Goal: Obtain resource: Download file/media

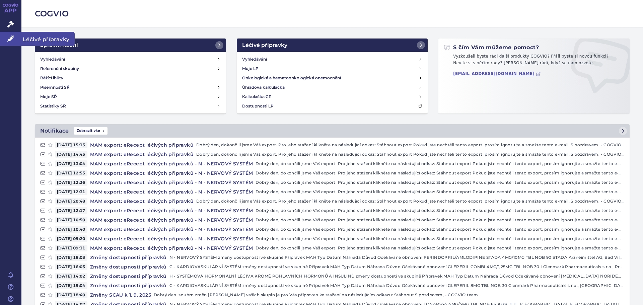
click at [13, 42] on link "Léčivé přípravky" at bounding box center [10, 39] width 21 height 14
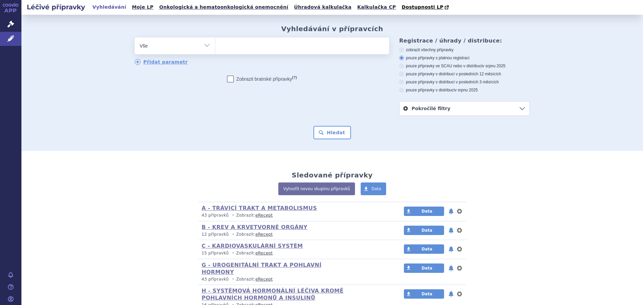
drag, startPoint x: 0, startPoint y: 0, endPoint x: 290, endPoint y: 41, distance: 292.3
click at [290, 40] on ul at bounding box center [302, 44] width 174 height 14
click at [215, 40] on select at bounding box center [215, 45] width 0 height 17
paste input "N06AB10"
type input "N06AB10"
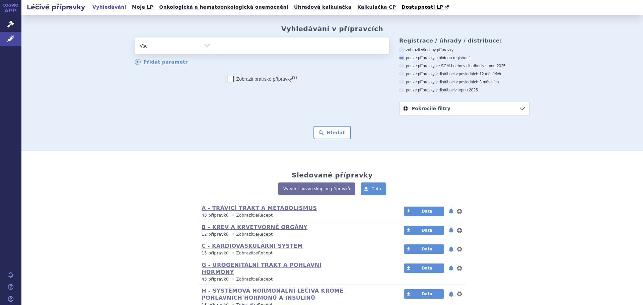
select select "N06AB10"
click at [324, 133] on button "Hledat" at bounding box center [332, 132] width 38 height 13
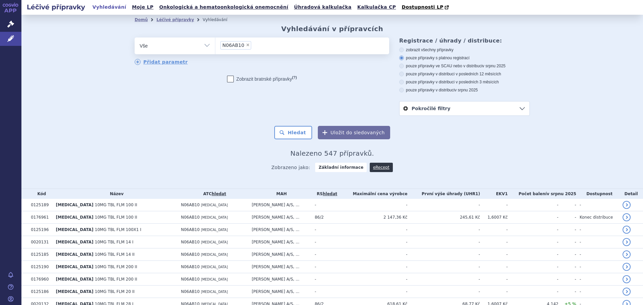
click at [370, 168] on link "eRecept" at bounding box center [381, 167] width 23 height 9
click at [378, 168] on link "eRecept" at bounding box center [381, 167] width 23 height 9
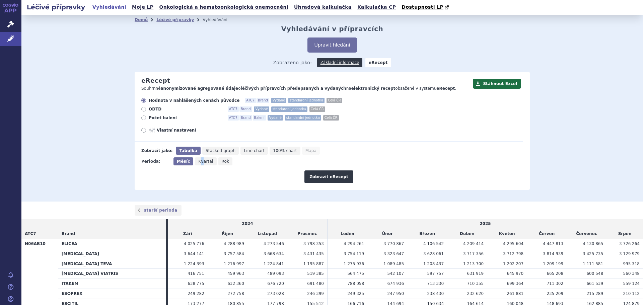
click at [198, 161] on span "Kvartál" at bounding box center [205, 161] width 15 height 5
click at [164, 129] on span "Vlastní nastavení" at bounding box center [194, 130] width 74 height 5
click at [146, 129] on input "Vlastní nastavení" at bounding box center [144, 131] width 4 height 4
radio input "true"
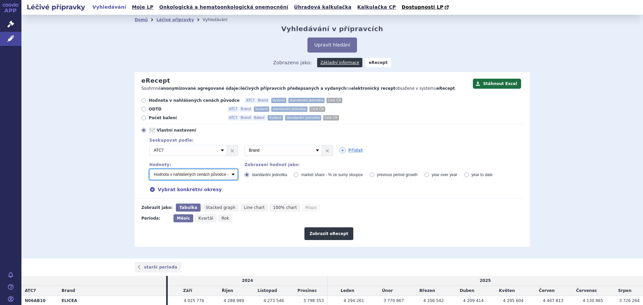
click at [230, 171] on select "Počet balení - vydané Hodnota v nahlášených cenách původce - vydané [DIS-13] Ho…" at bounding box center [193, 174] width 88 height 11
select select "predepsanePackages"
click at [149, 169] on select "Počet balení - vydané Hodnota v nahlášených cenách původce - vydané [DIS-13] Ho…" at bounding box center [193, 174] width 88 height 11
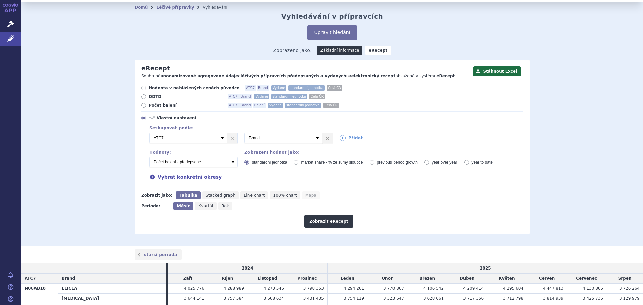
scroll to position [33, 0]
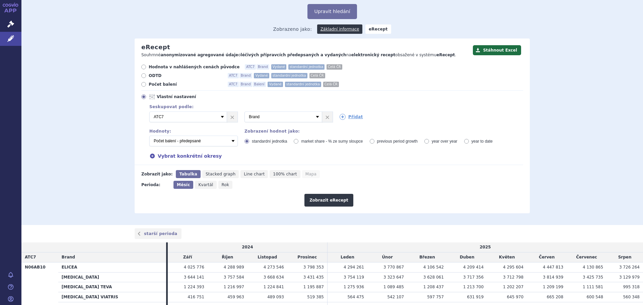
click at [198, 187] on span "Kvartál" at bounding box center [205, 184] width 15 height 5
click at [196, 185] on input "Kvartál" at bounding box center [197, 183] width 4 height 4
radio input "true"
click at [319, 205] on button "Zobrazit eRecept" at bounding box center [328, 200] width 49 height 13
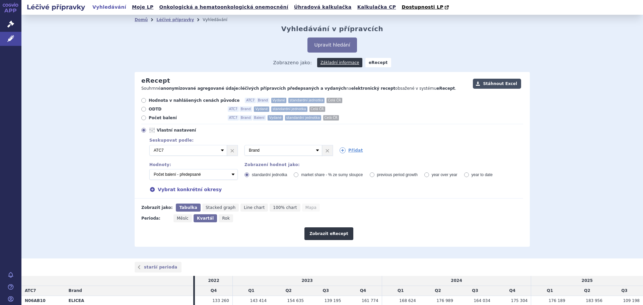
click at [492, 81] on button "Stáhnout Excel" at bounding box center [497, 84] width 48 height 10
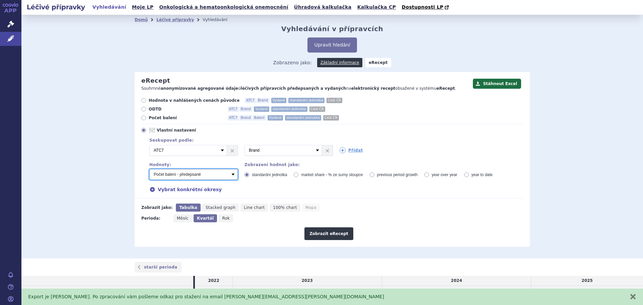
click at [230, 178] on select "Počet balení - vydané Hodnota v nahlášených cenách původce - vydané [DIS-13] Ho…" at bounding box center [193, 174] width 88 height 11
select select "vydanePackages"
click at [149, 169] on select "Počet balení - vydané Hodnota v nahlášených cenách původce - vydané [DIS-13] Ho…" at bounding box center [193, 174] width 88 height 11
click at [331, 231] on button "Zobrazit eRecept" at bounding box center [328, 233] width 49 height 13
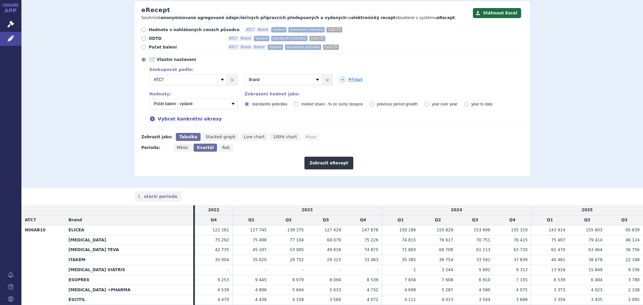
scroll to position [7, 0]
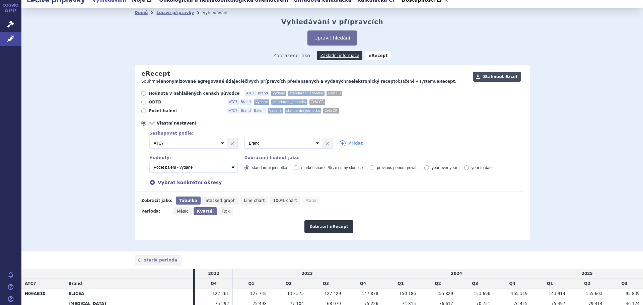
click at [497, 74] on button "Stáhnout Excel" at bounding box center [497, 77] width 48 height 10
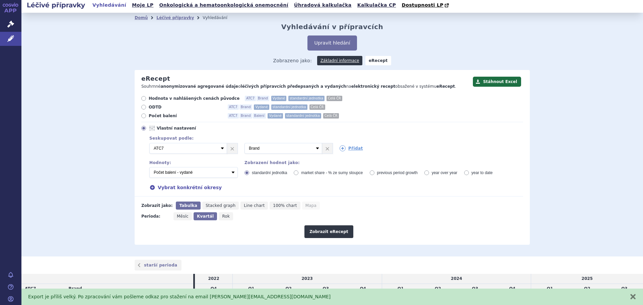
scroll to position [0, 0]
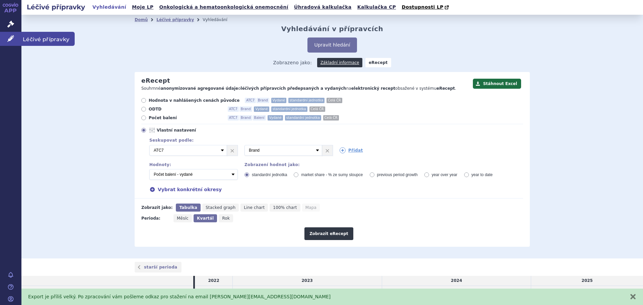
click at [17, 39] on link "Léčivé přípravky" at bounding box center [10, 39] width 21 height 14
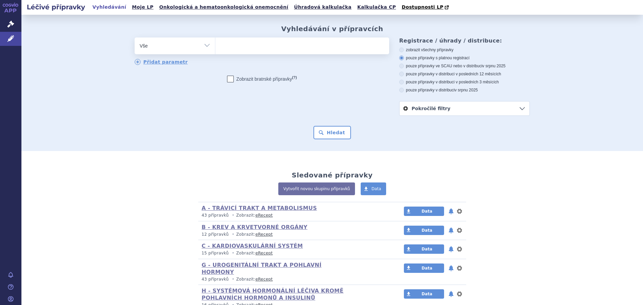
click at [250, 39] on ul at bounding box center [302, 44] width 174 height 14
click at [215, 39] on select at bounding box center [215, 45] width 0 height 17
paste input "N06AB06"
type input "N06AB06"
select select "N06AB06"
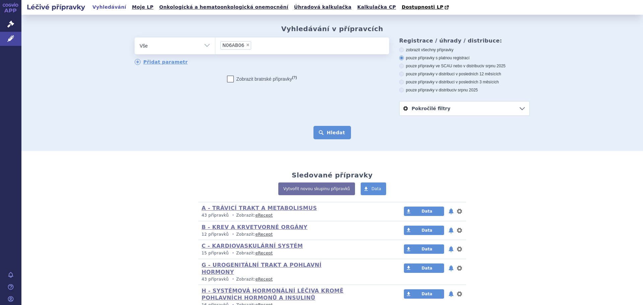
click at [326, 133] on button "Hledat" at bounding box center [332, 132] width 38 height 13
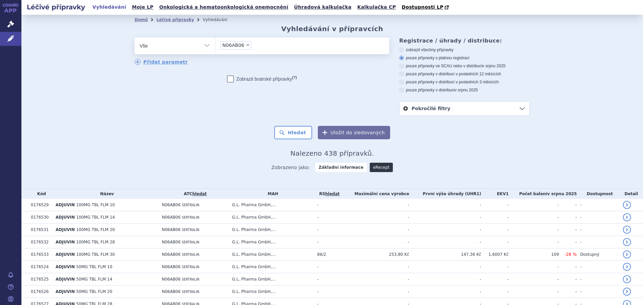
click at [370, 169] on link "eRecept" at bounding box center [381, 167] width 23 height 9
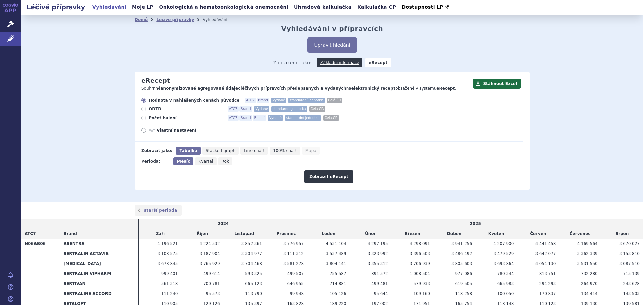
click at [162, 136] on div "Hodnota v nahlášených cenách původce ATC7 Brand Vydané standardní jednotka Celá…" at bounding box center [329, 120] width 388 height 44
click at [161, 132] on span "Vlastní nastavení" at bounding box center [194, 130] width 74 height 5
click at [146, 132] on input "Vlastní nastavení" at bounding box center [144, 131] width 4 height 4
radio input "true"
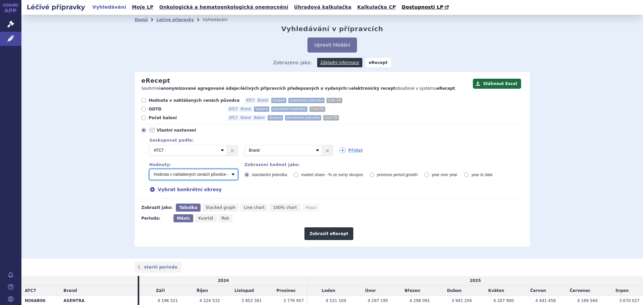
click at [231, 177] on select "Počet balení - vydané Hodnota v nahlášených cenách původce - vydané [DIS-13] Ho…" at bounding box center [193, 174] width 88 height 11
select select "predepsanePackages"
click at [149, 169] on select "Počet balení - vydané Hodnota v nahlášených cenách původce - vydané [DIS-13] Ho…" at bounding box center [193, 174] width 88 height 11
click at [198, 220] on span "Kvartál" at bounding box center [205, 218] width 15 height 5
click at [199, 219] on span "Kvartál" at bounding box center [205, 218] width 15 height 5
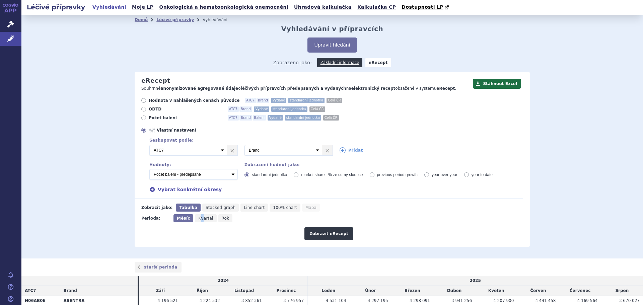
click at [199, 219] on input "Kvartál" at bounding box center [197, 216] width 4 height 4
radio input "true"
click at [335, 228] on div "Zobrazit eRecept" at bounding box center [329, 231] width 388 height 18
click at [334, 233] on button "Zobrazit eRecept" at bounding box center [328, 233] width 49 height 13
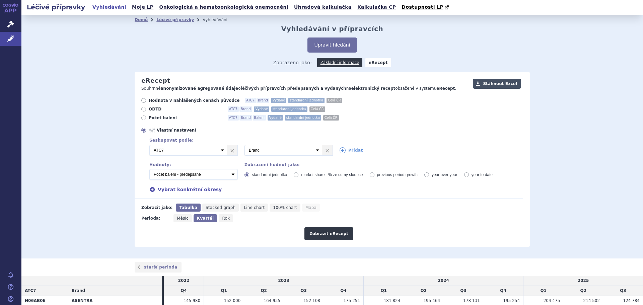
click at [508, 84] on button "Stáhnout Excel" at bounding box center [497, 84] width 48 height 10
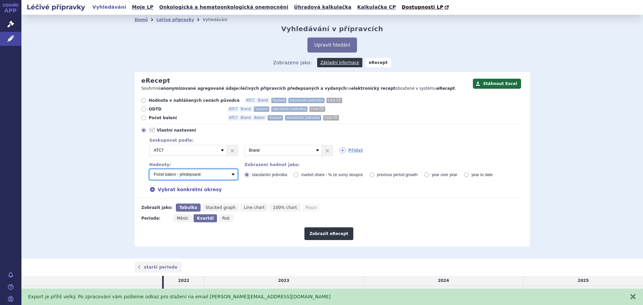
click at [229, 175] on select "Počet balení - vydané Hodnota v nahlášených cenách původce - vydané [DIS-13] Ho…" at bounding box center [193, 174] width 88 height 11
select select "vydanePackages"
click at [149, 169] on select "Počet balení - vydané Hodnota v nahlášených cenách původce - vydané [DIS-13] Ho…" at bounding box center [193, 174] width 88 height 11
click at [318, 232] on button "Zobrazit eRecept" at bounding box center [328, 233] width 49 height 13
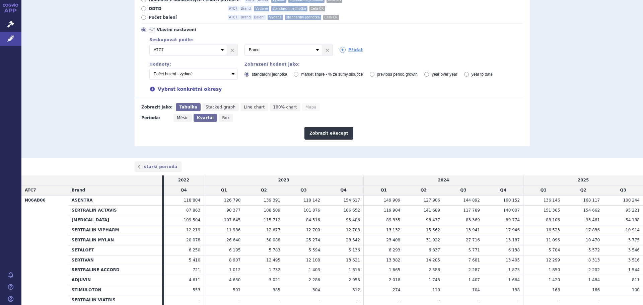
scroll to position [58, 0]
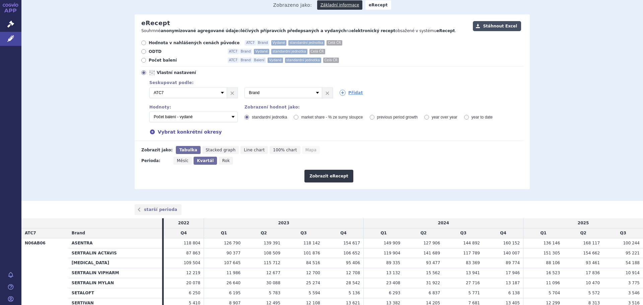
click at [514, 27] on button "Stáhnout Excel" at bounding box center [497, 26] width 48 height 10
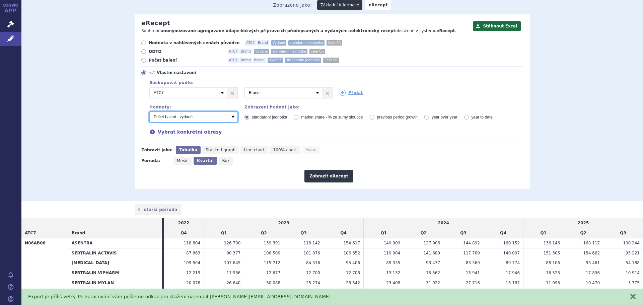
click at [230, 117] on select "Počet balení - vydané Hodnota v nahlášených cenách původce - vydané [DIS-13] Ho…" at bounding box center [193, 116] width 88 height 11
select select "predepsanePackages"
click at [149, 112] on select "Počet balení - vydané Hodnota v nahlášených cenách původce - vydané [DIS-13] Ho…" at bounding box center [193, 116] width 88 height 11
click at [323, 170] on button "Zobrazit eRecept" at bounding box center [328, 176] width 49 height 13
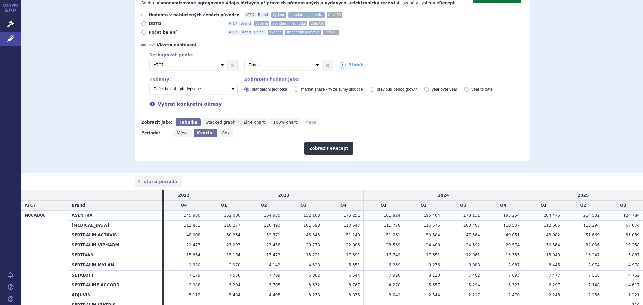
scroll to position [134, 0]
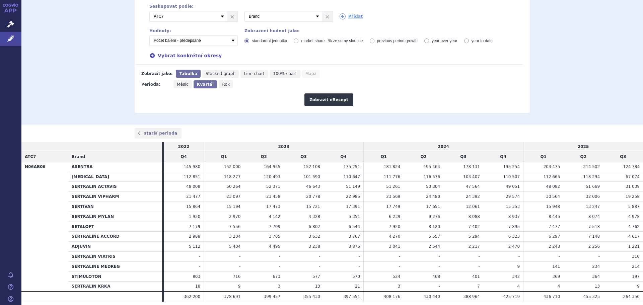
drag, startPoint x: 426, startPoint y: 235, endPoint x: 478, endPoint y: 296, distance: 80.3
click at [478, 296] on table "2022 2023 2024 2025 ATC7 Brand Q4 Q1 Q2 Q3 Q4 Q1 Q2 Q3 Q4 Q1 Q2 Q3 N06AB06 ASEN…" at bounding box center [331, 222] width 621 height 160
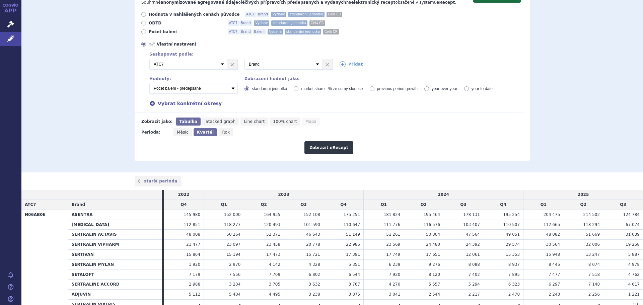
scroll to position [0, 0]
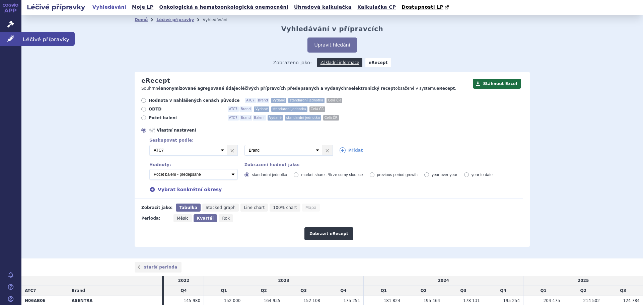
click at [4, 41] on link "Léčivé přípravky" at bounding box center [10, 39] width 21 height 14
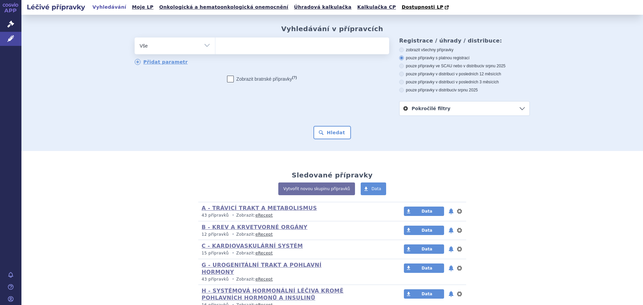
click at [259, 43] on ul at bounding box center [302, 44] width 174 height 14
click at [215, 43] on select at bounding box center [215, 45] width 0 height 17
paste input "N06AX11"
type input "N06AX11"
select select "N06AX11"
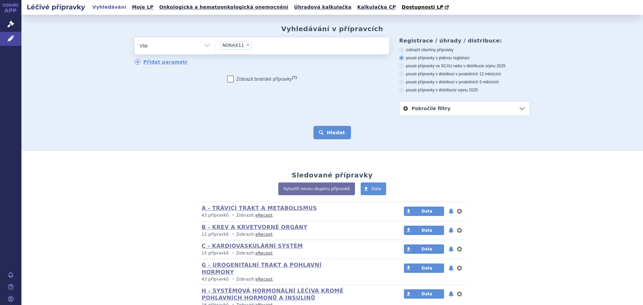
click at [333, 136] on button "Hledat" at bounding box center [332, 132] width 38 height 13
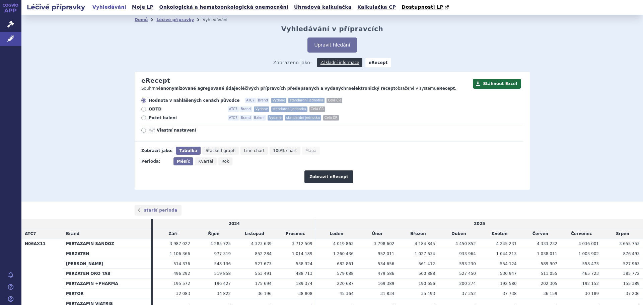
click at [175, 134] on div "Hodnota v nahlášených cenách původce ATC7 Brand Vydané standardní jednotka Celá…" at bounding box center [329, 120] width 388 height 44
click at [177, 131] on span "Vlastní nastavení" at bounding box center [194, 130] width 74 height 5
click at [146, 131] on input "Vlastní nastavení" at bounding box center [144, 131] width 4 height 4
radio input "true"
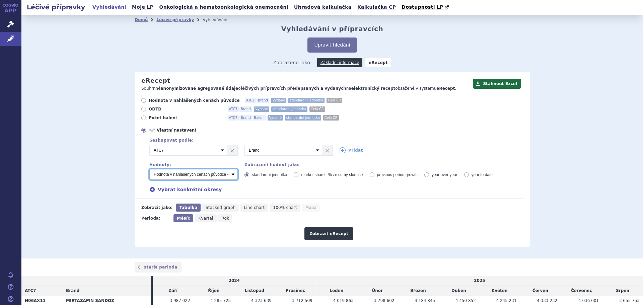
click at [229, 175] on select "Počet balení - vydané Hodnota v nahlášených cenách původce - vydané [DIS-13] Ho…" at bounding box center [193, 174] width 88 height 11
select select "predepsanePackages"
click at [149, 169] on select "Počet balení - vydané Hodnota v nahlášených cenách původce - vydané [DIS-13] Ho…" at bounding box center [193, 174] width 88 height 11
click at [198, 218] on span "Kvartál" at bounding box center [205, 218] width 15 height 5
click at [197, 218] on input "Kvartál" at bounding box center [197, 216] width 4 height 4
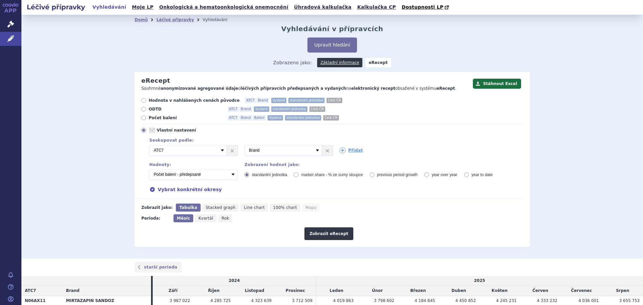
radio input "true"
click at [336, 233] on button "Zobrazit eRecept" at bounding box center [328, 233] width 49 height 13
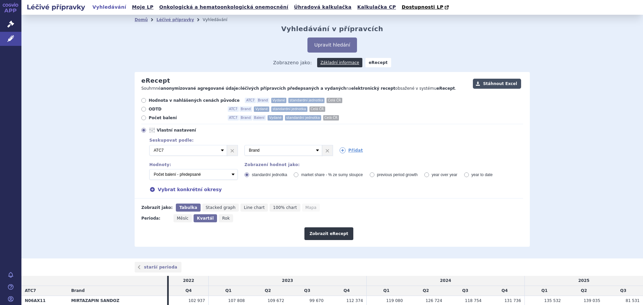
click at [509, 84] on button "Stáhnout Excel" at bounding box center [497, 84] width 48 height 10
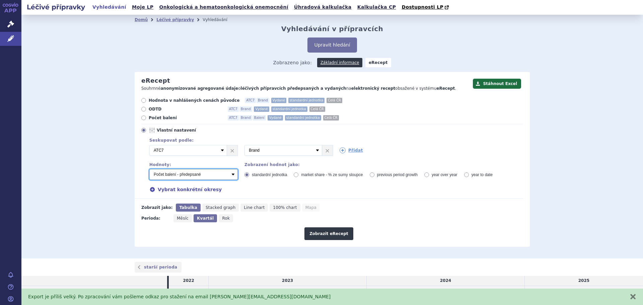
click at [231, 176] on select "Počet balení - vydané Hodnota v nahlášených cenách původce - vydané [DIS-13] Ho…" at bounding box center [193, 174] width 88 height 11
select select "vydanePackages"
click at [149, 169] on select "Počet balení - vydané Hodnota v nahlášených cenách původce - vydané [DIS-13] Ho…" at bounding box center [193, 174] width 88 height 11
click at [322, 230] on button "Zobrazit eRecept" at bounding box center [328, 233] width 49 height 13
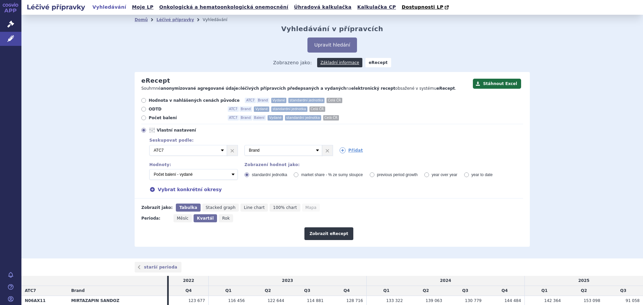
scroll to position [67, 0]
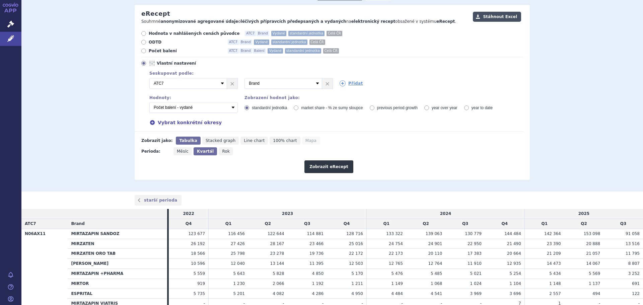
click at [509, 15] on button "Stáhnout Excel" at bounding box center [497, 17] width 48 height 10
